Goal: Share content: Share content

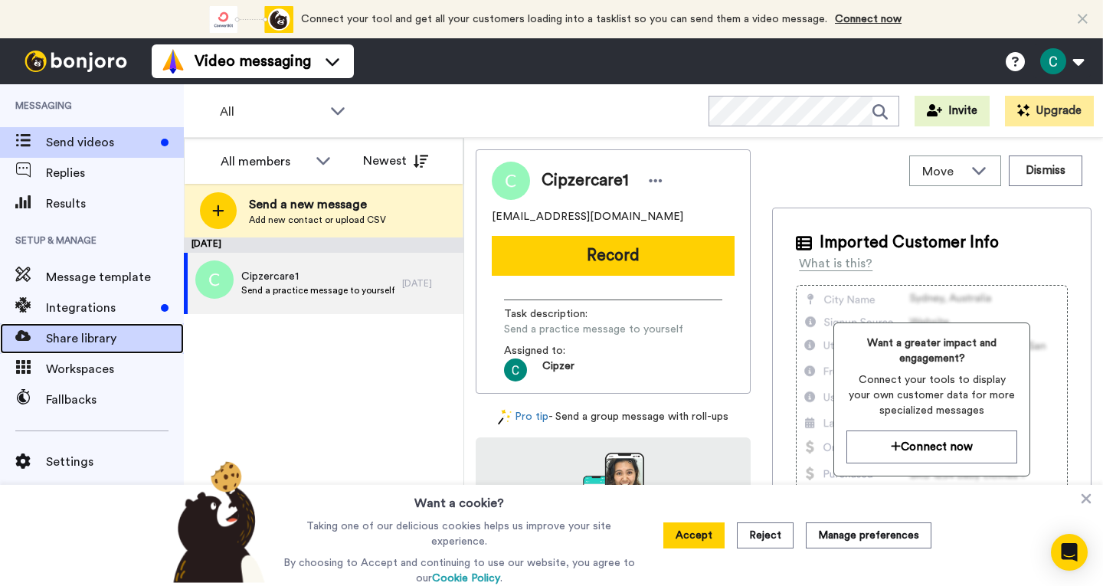
click at [38, 338] on span at bounding box center [23, 338] width 46 height 15
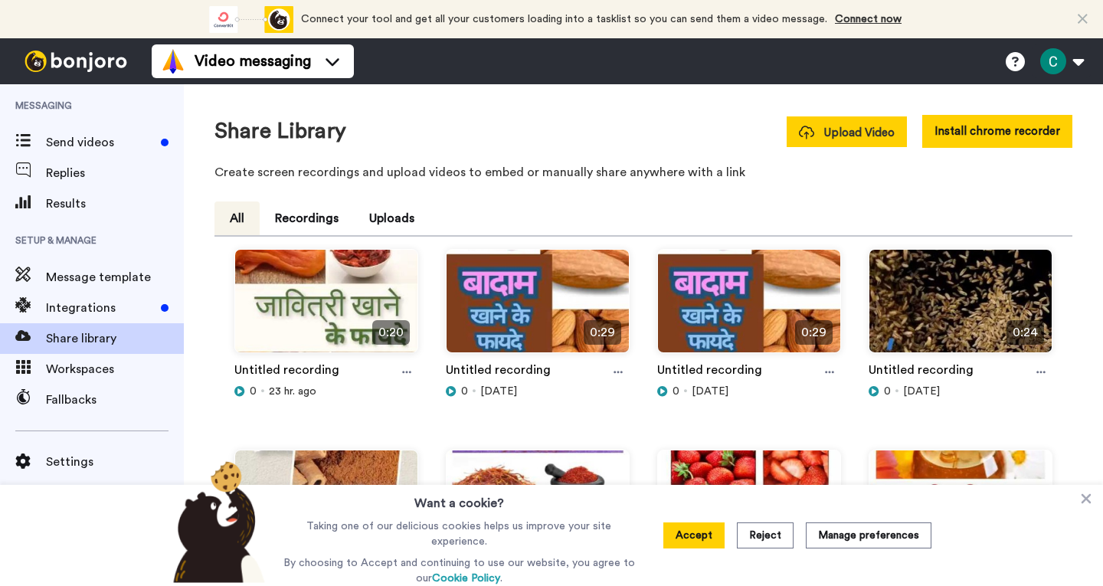
click at [819, 135] on span "Upload Video" at bounding box center [847, 133] width 96 height 16
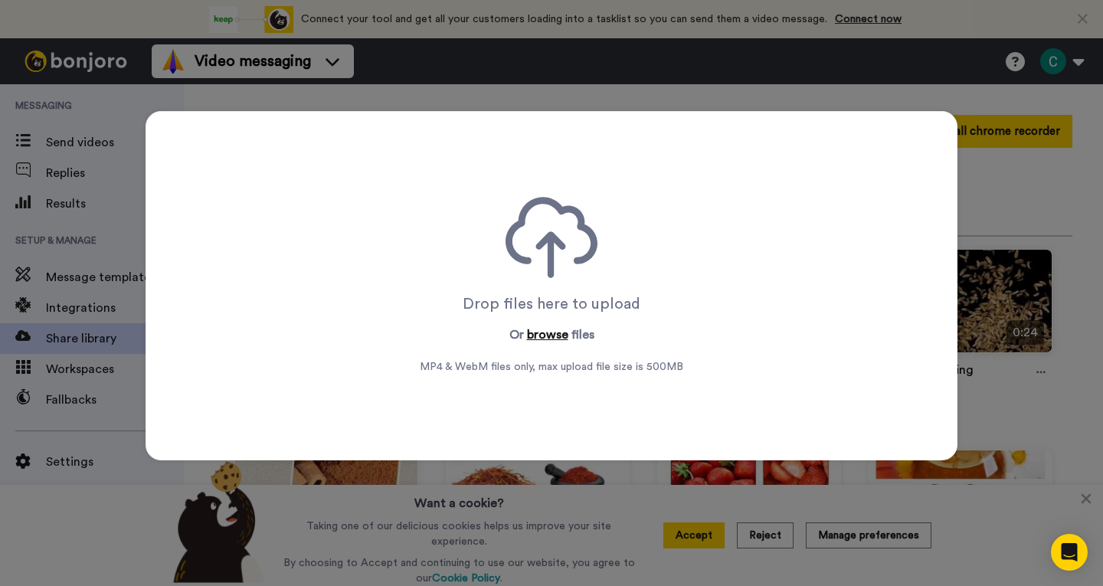
click at [544, 332] on button "browse" at bounding box center [547, 334] width 41 height 18
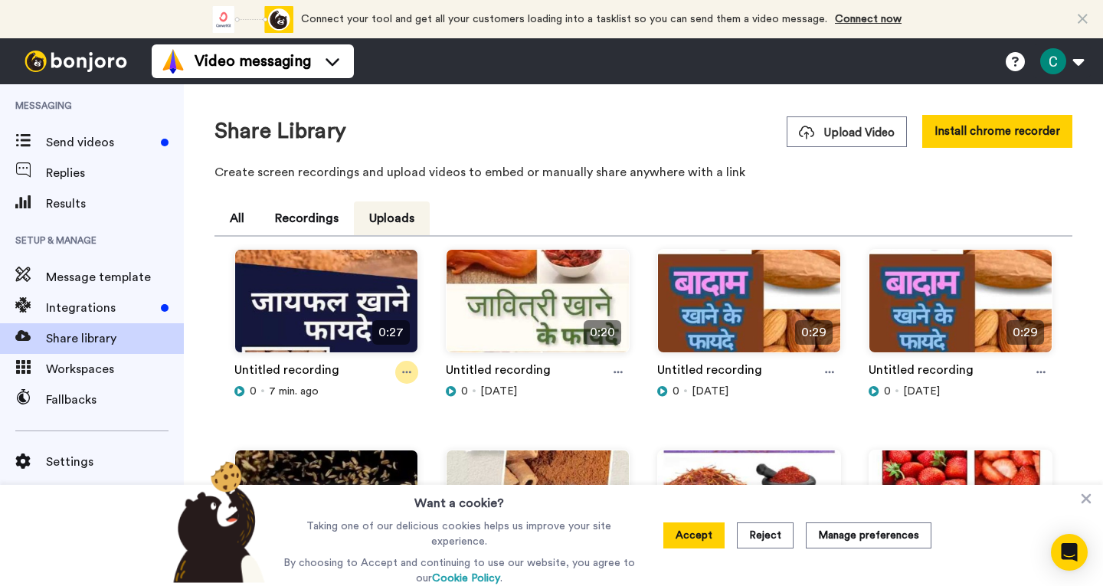
click at [403, 368] on icon at bounding box center [406, 372] width 9 height 11
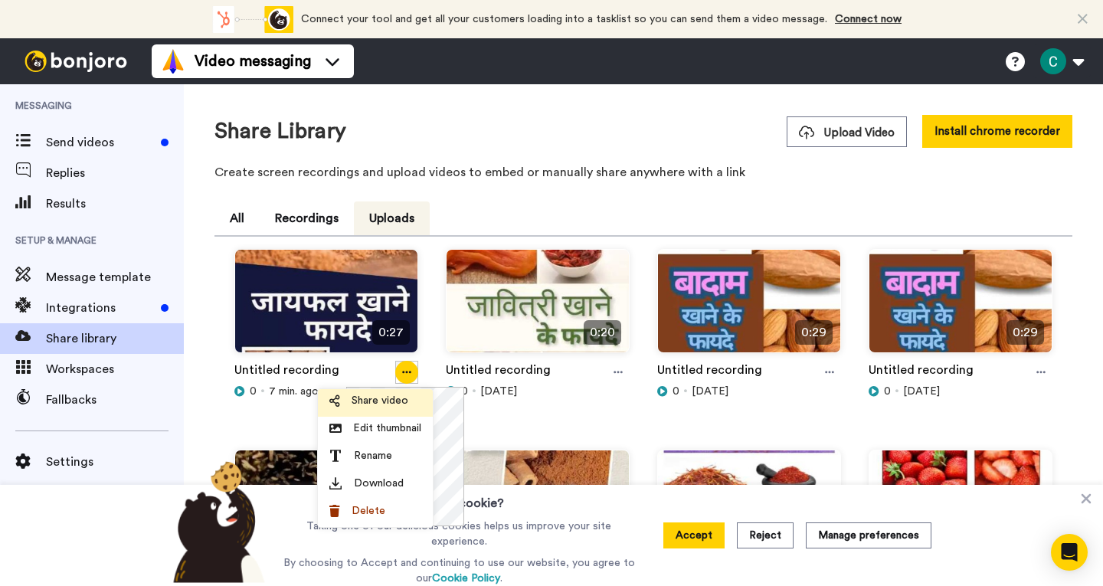
click at [386, 407] on span "Share video" at bounding box center [379, 400] width 57 height 15
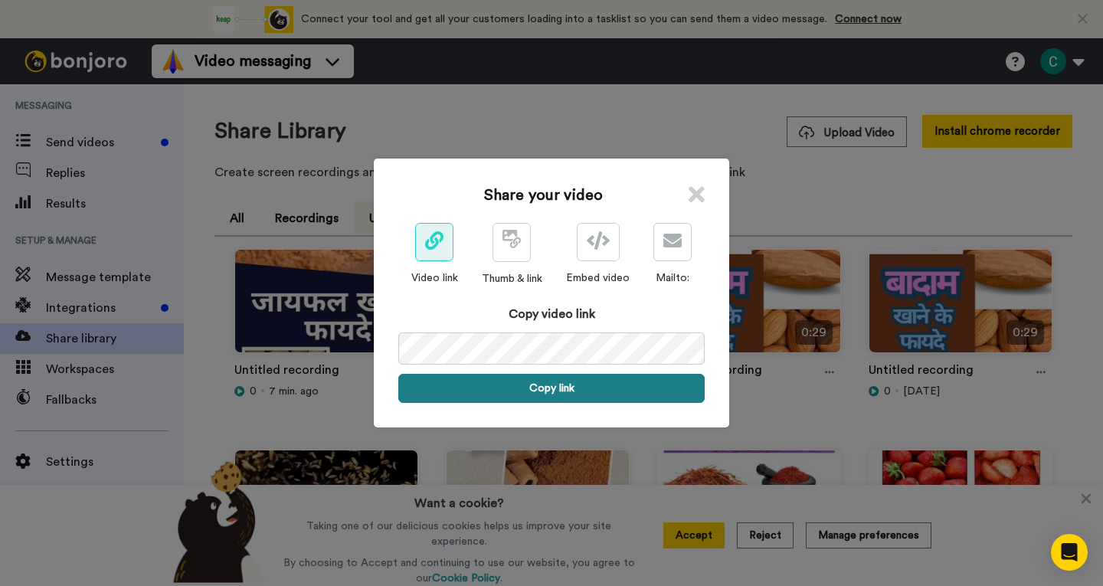
click at [571, 386] on button "Copy link" at bounding box center [551, 388] width 306 height 29
